Goal: Check status

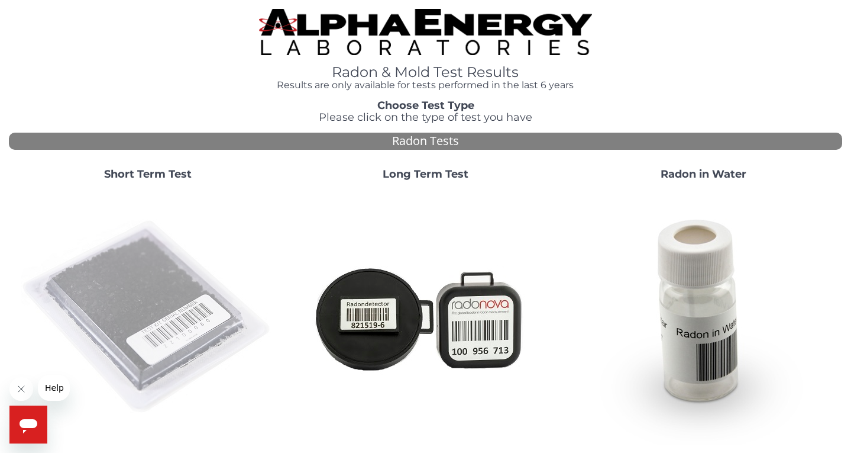
click at [151, 292] on img at bounding box center [148, 317] width 254 height 254
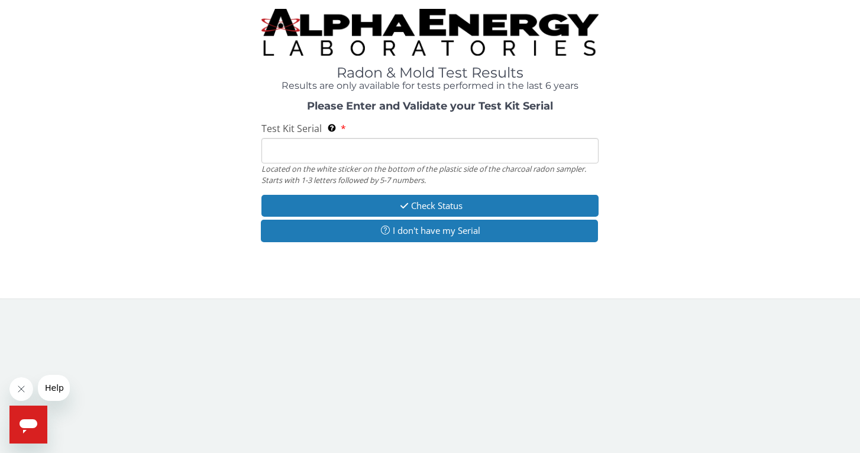
click at [342, 156] on input "Test Kit Serial Located on the white sticker on the bottom of the plastic side …" at bounding box center [430, 150] width 337 height 25
paste input "RA185060"
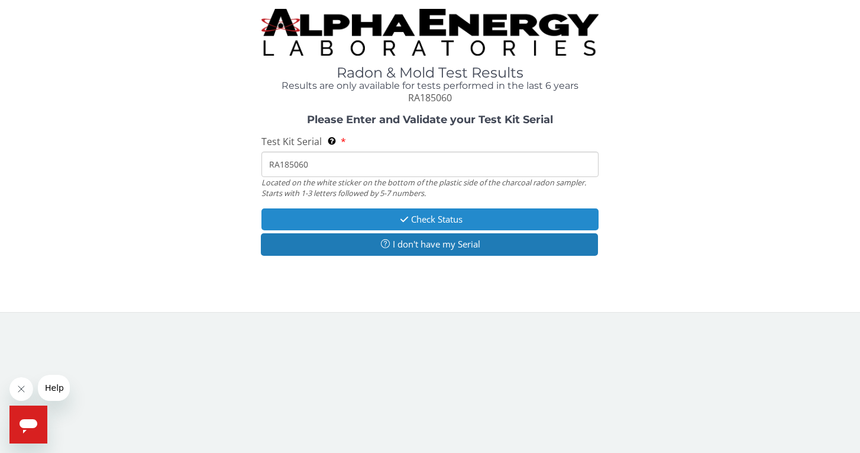
type input "RA185060"
click at [420, 221] on button "Check Status" at bounding box center [430, 219] width 337 height 22
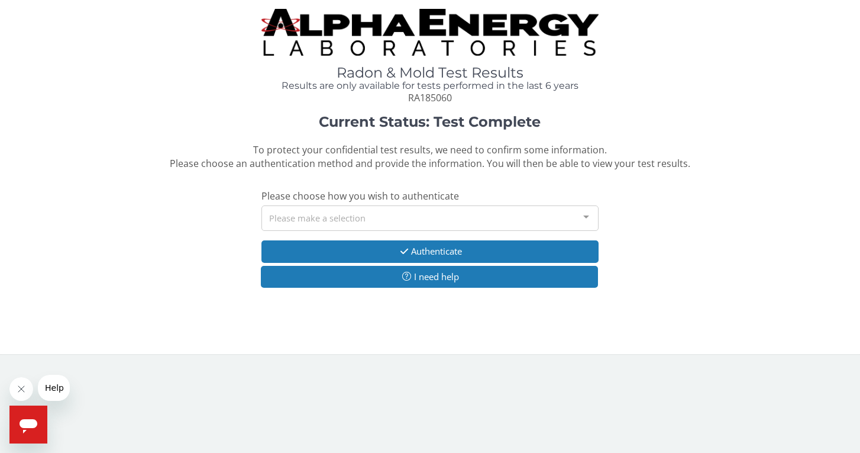
click at [295, 220] on div "Please make a selection" at bounding box center [430, 217] width 337 height 25
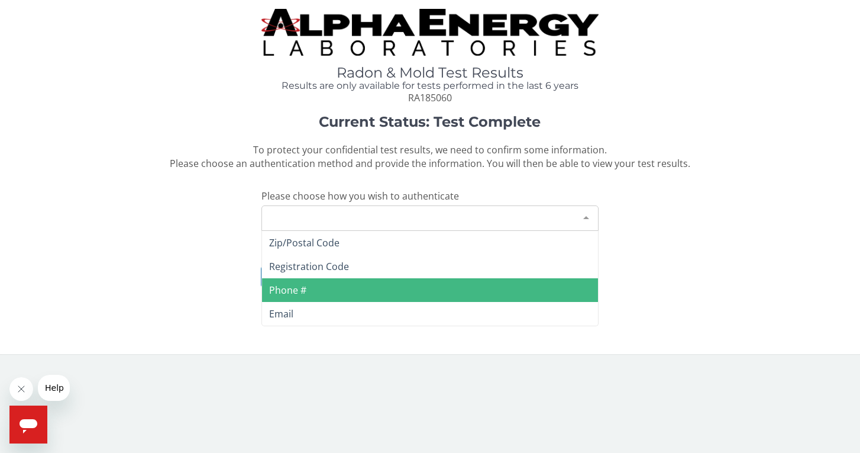
click at [295, 287] on span "Phone #" at bounding box center [287, 289] width 37 height 13
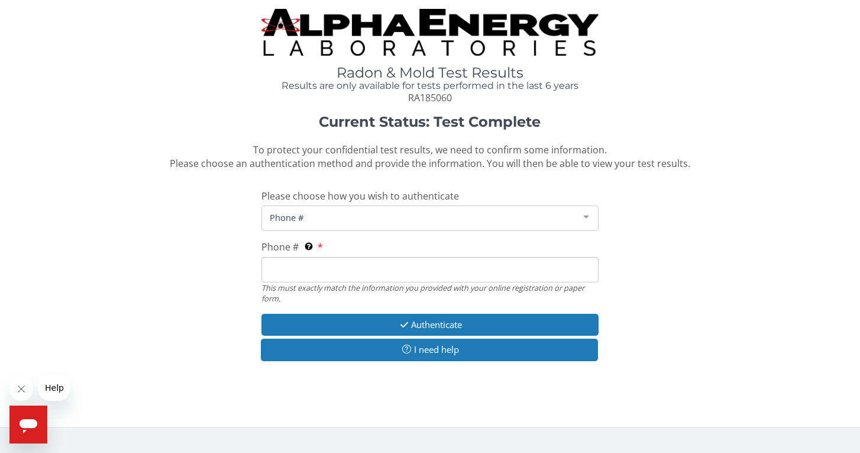
click at [309, 216] on span "Phone #" at bounding box center [421, 217] width 308 height 13
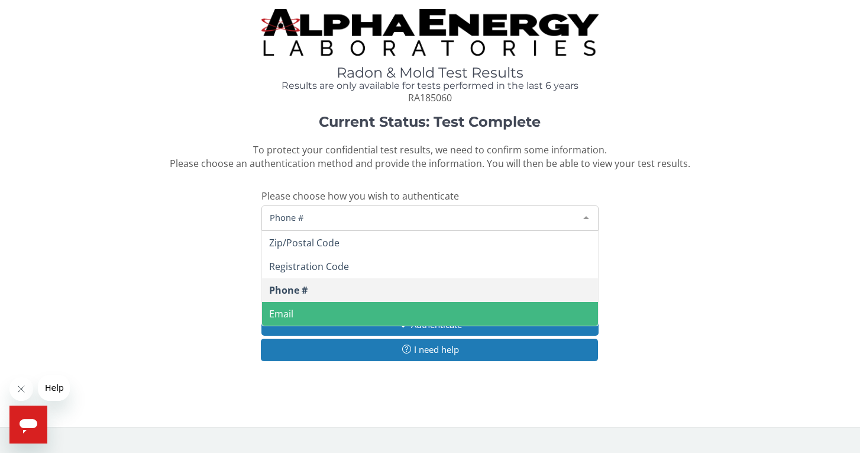
drag, startPoint x: 301, startPoint y: 315, endPoint x: 301, endPoint y: 299, distance: 15.4
click at [301, 315] on span "Email" at bounding box center [430, 314] width 336 height 24
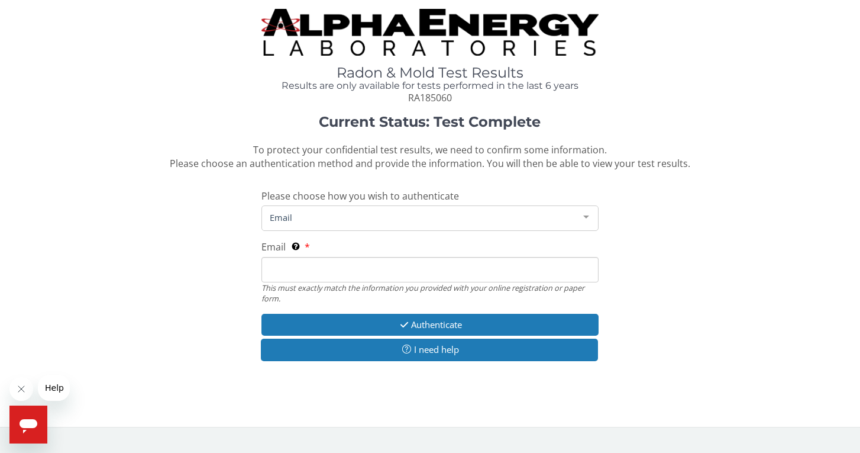
click at [304, 278] on input "Email This must exactly match the information you provided with your online reg…" at bounding box center [430, 269] width 337 height 25
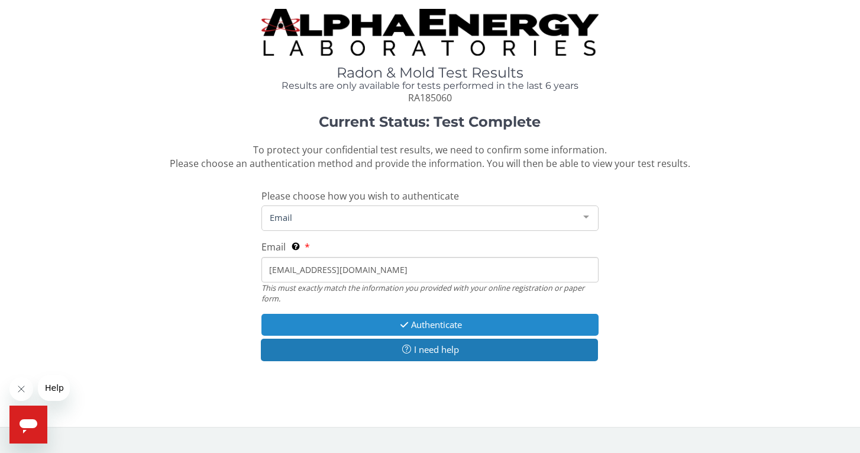
type input "[EMAIL_ADDRESS][DOMAIN_NAME]"
click at [441, 328] on button "Authenticate" at bounding box center [430, 325] width 337 height 22
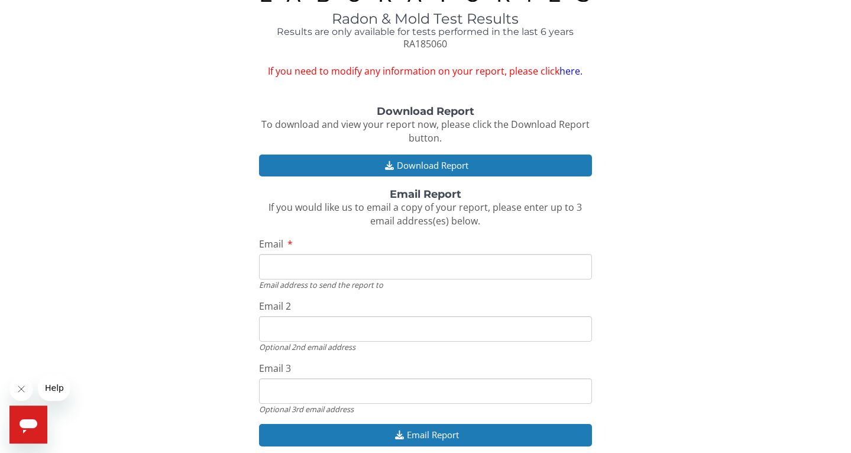
scroll to position [57, 0]
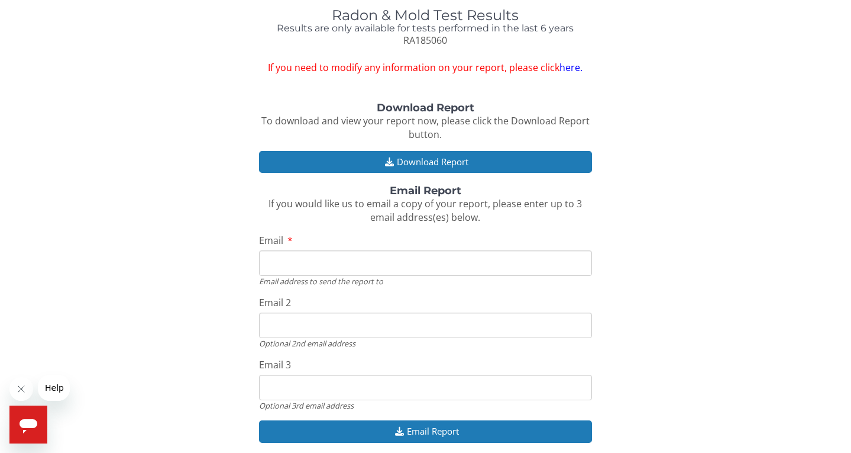
click at [285, 269] on input "Email" at bounding box center [426, 262] width 334 height 25
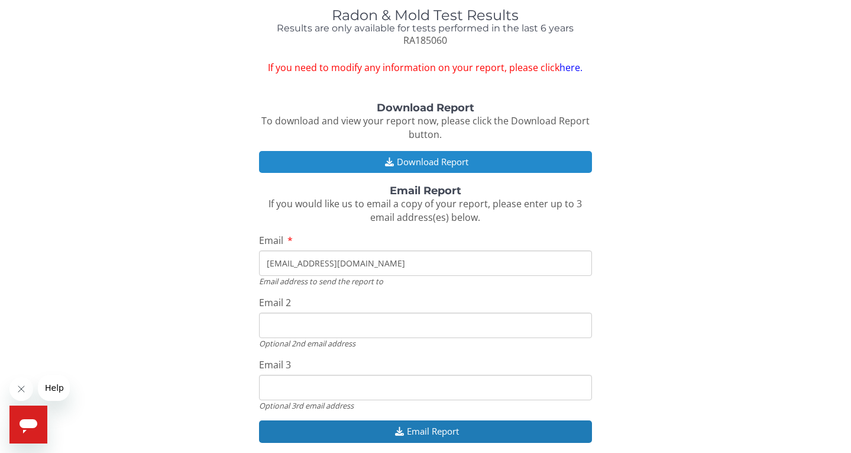
type input "[EMAIL_ADDRESS][DOMAIN_NAME]"
click at [400, 163] on button "Download Report" at bounding box center [426, 162] width 334 height 22
